Goal: Task Accomplishment & Management: Complete application form

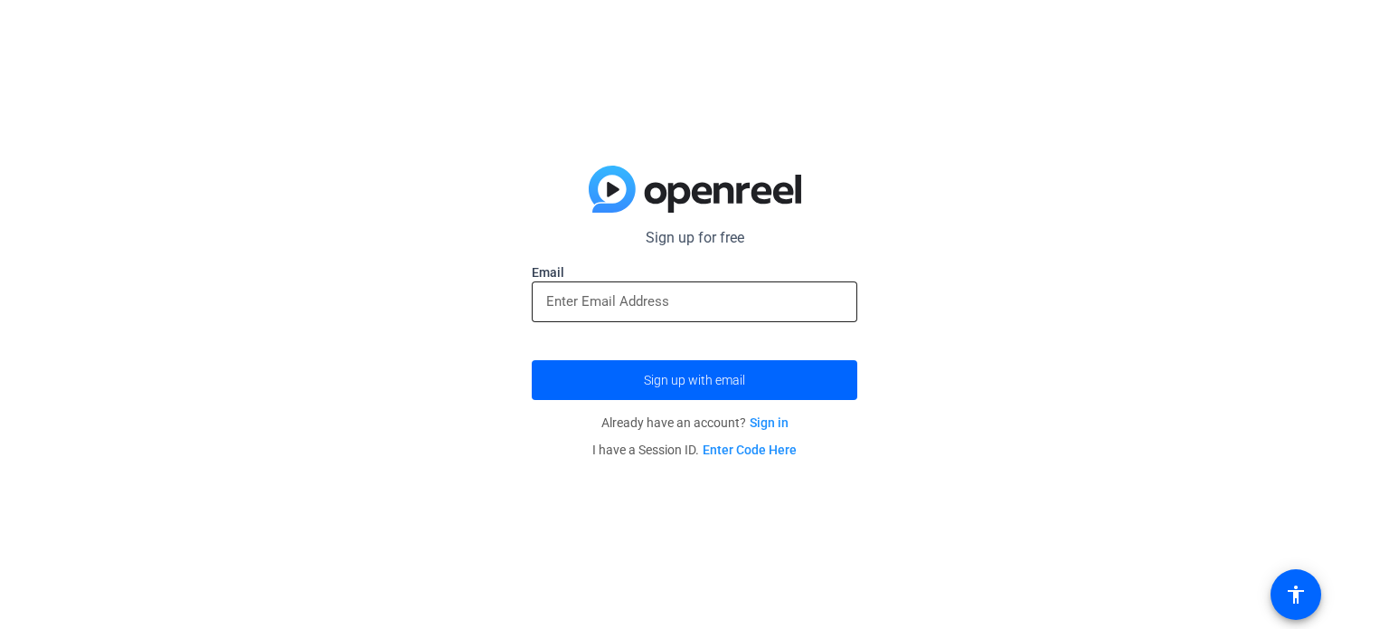
click at [657, 299] on input "email" at bounding box center [694, 301] width 297 height 22
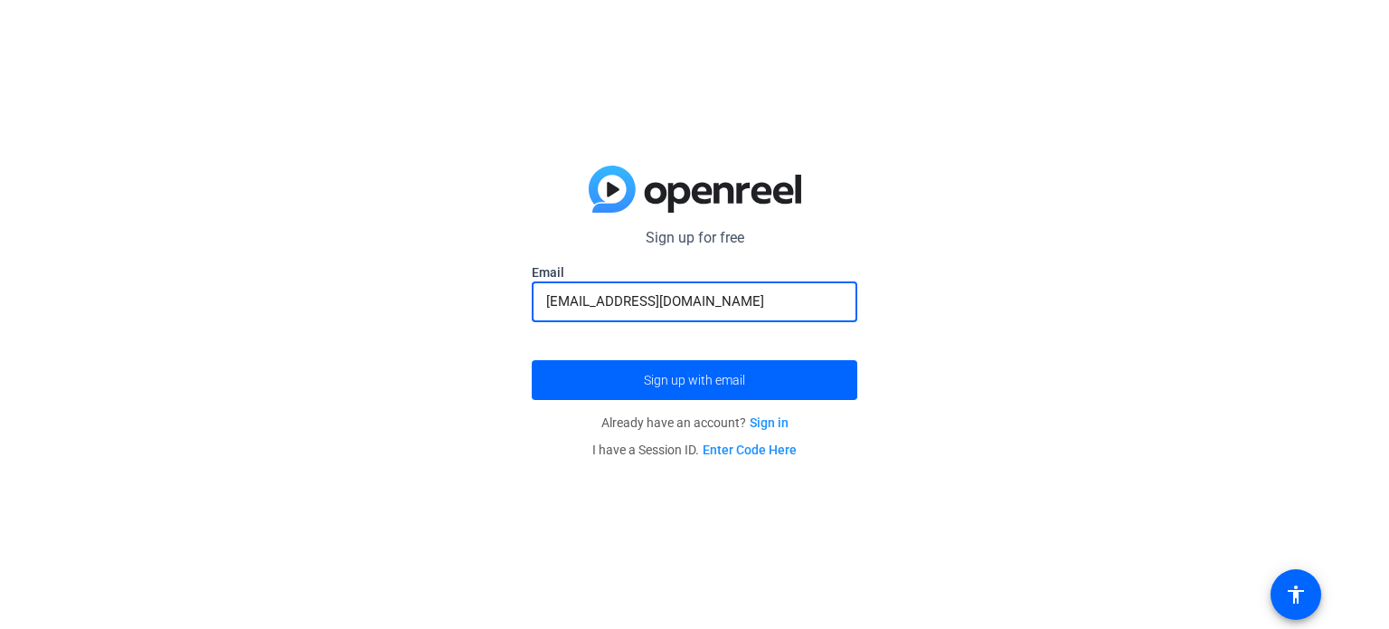
type input "[EMAIL_ADDRESS][DOMAIN_NAME]"
click at [532, 360] on button "Sign up with email" at bounding box center [695, 380] width 326 height 40
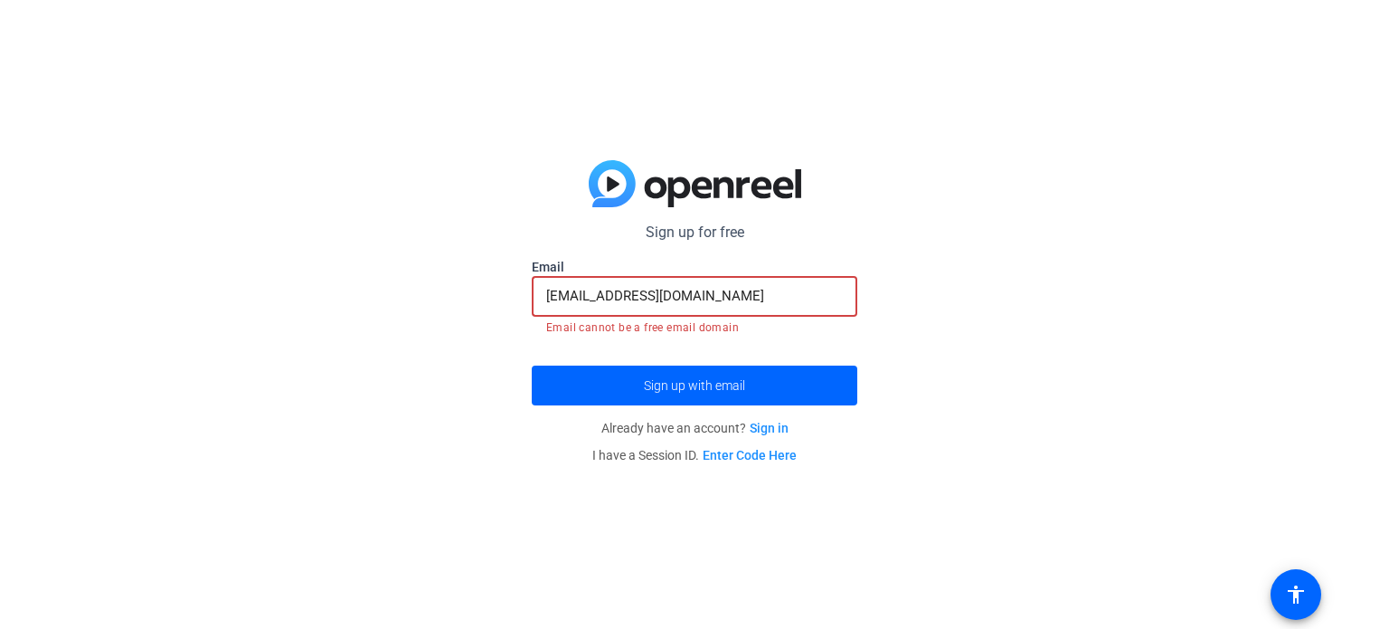
click at [515, 304] on div "Sign up for free Email [EMAIL_ADDRESS][DOMAIN_NAME] Email cannot be a free emai…" at bounding box center [694, 314] width 1389 height 629
click at [734, 288] on input "[EMAIL_ADDRESS][DOMAIN_NAME]" at bounding box center [694, 296] width 297 height 22
click at [485, 323] on div "Sign up for free Email [EMAIL_ADDRESS][DOMAIN_NAME] Email cannot be a free emai…" at bounding box center [694, 314] width 1389 height 629
click at [745, 298] on input "[EMAIL_ADDRESS][DOMAIN_NAME]" at bounding box center [694, 296] width 297 height 22
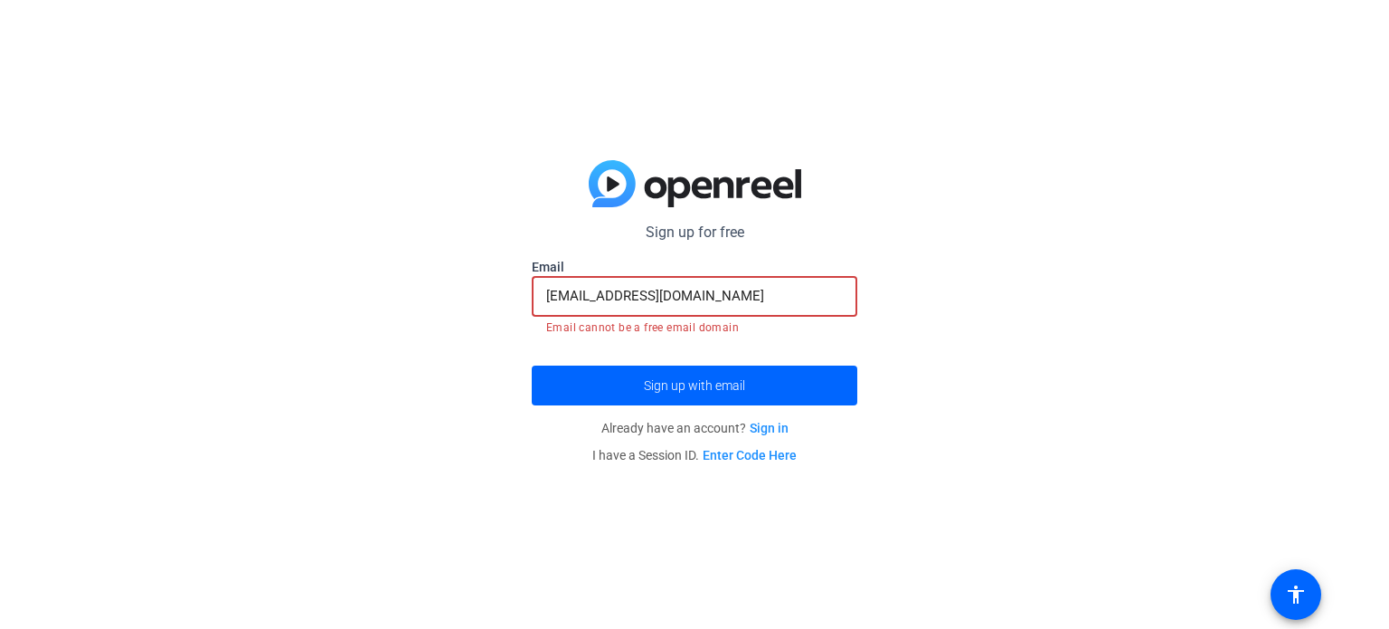
click at [455, 208] on div "Sign up for free Email [EMAIL_ADDRESS][DOMAIN_NAME] Email cannot be a free emai…" at bounding box center [694, 314] width 1389 height 629
